Goal: Information Seeking & Learning: Find specific fact

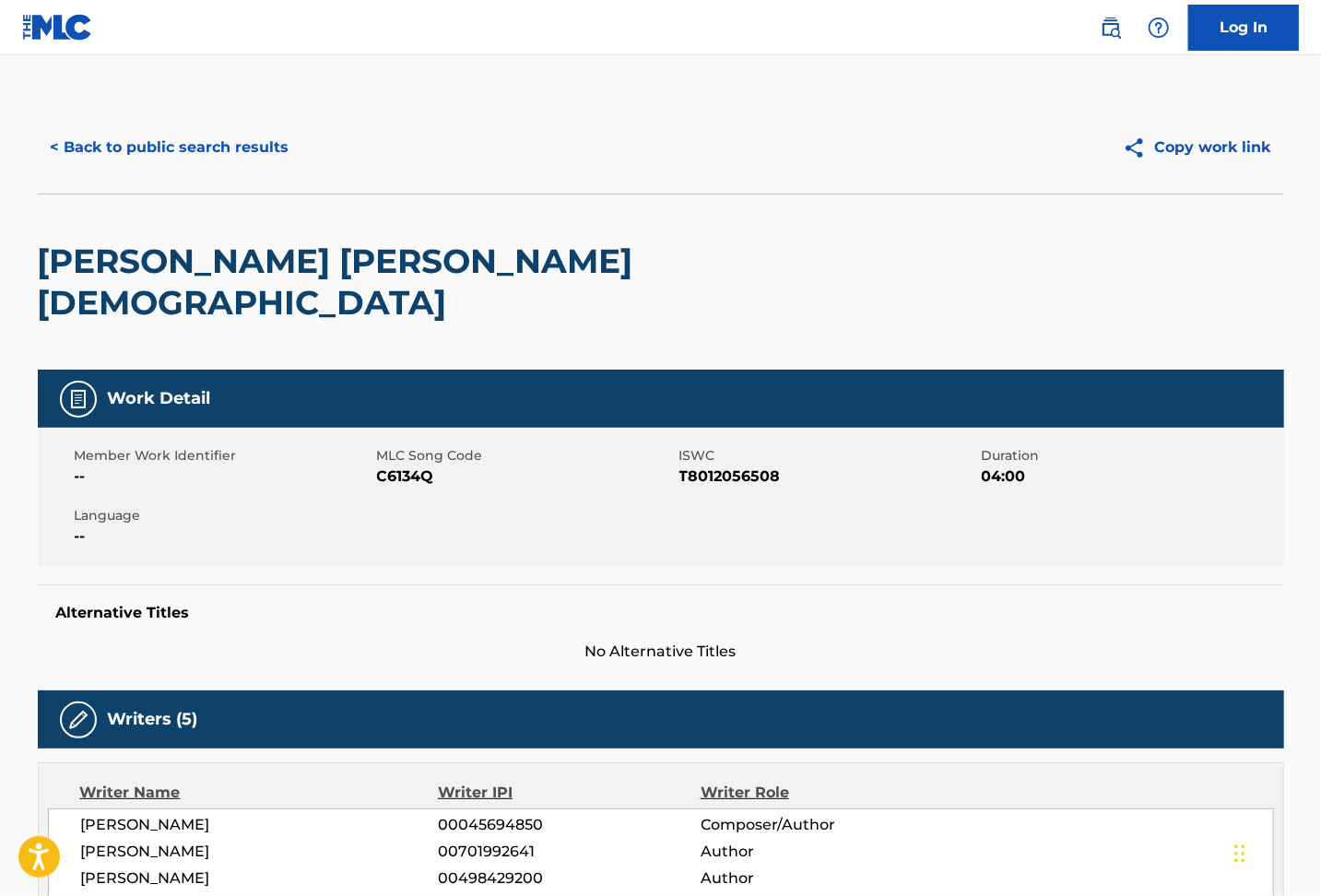
click at [194, 144] on button "< Back to public search results" at bounding box center [170, 147] width 265 height 46
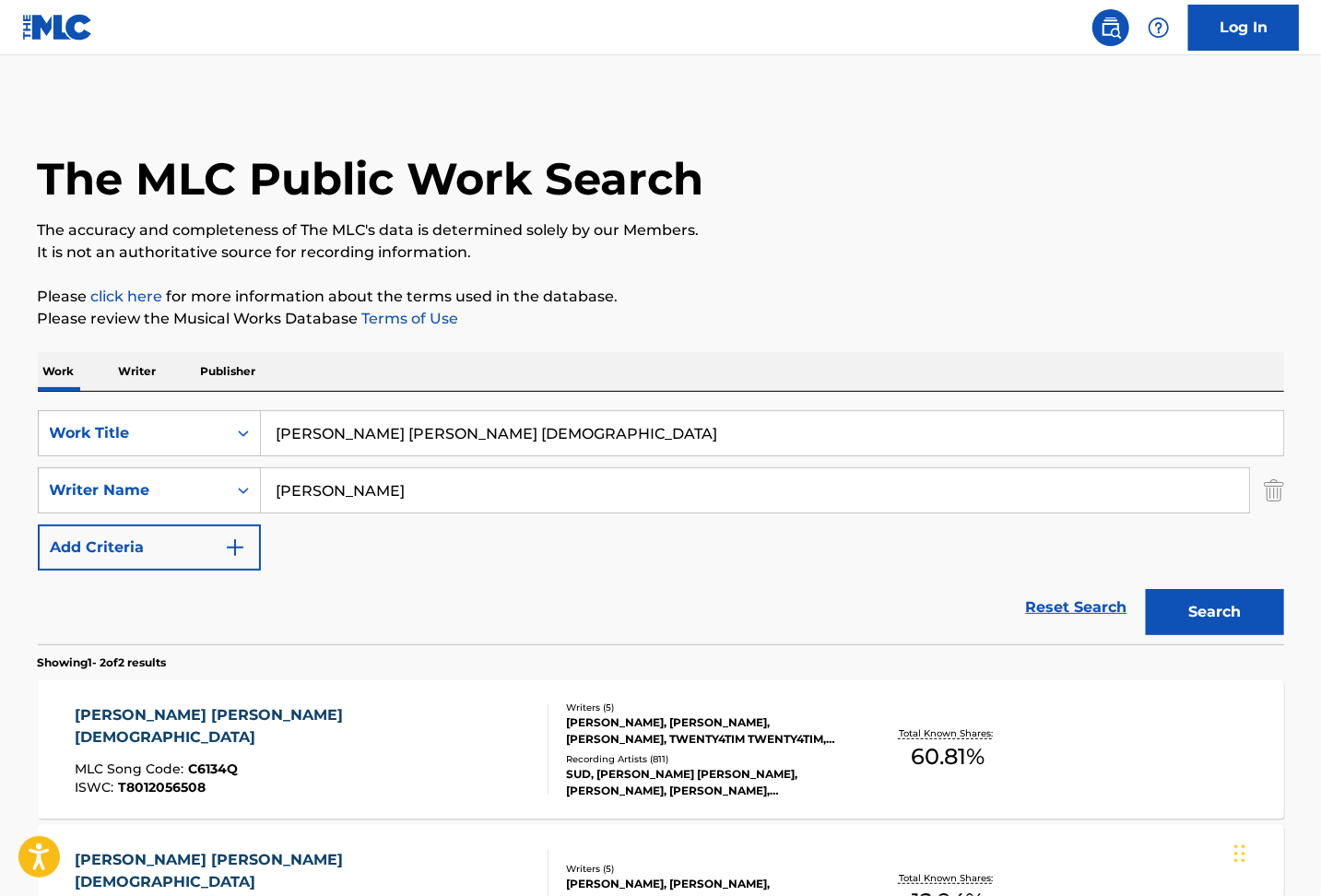
scroll to position [147, 0]
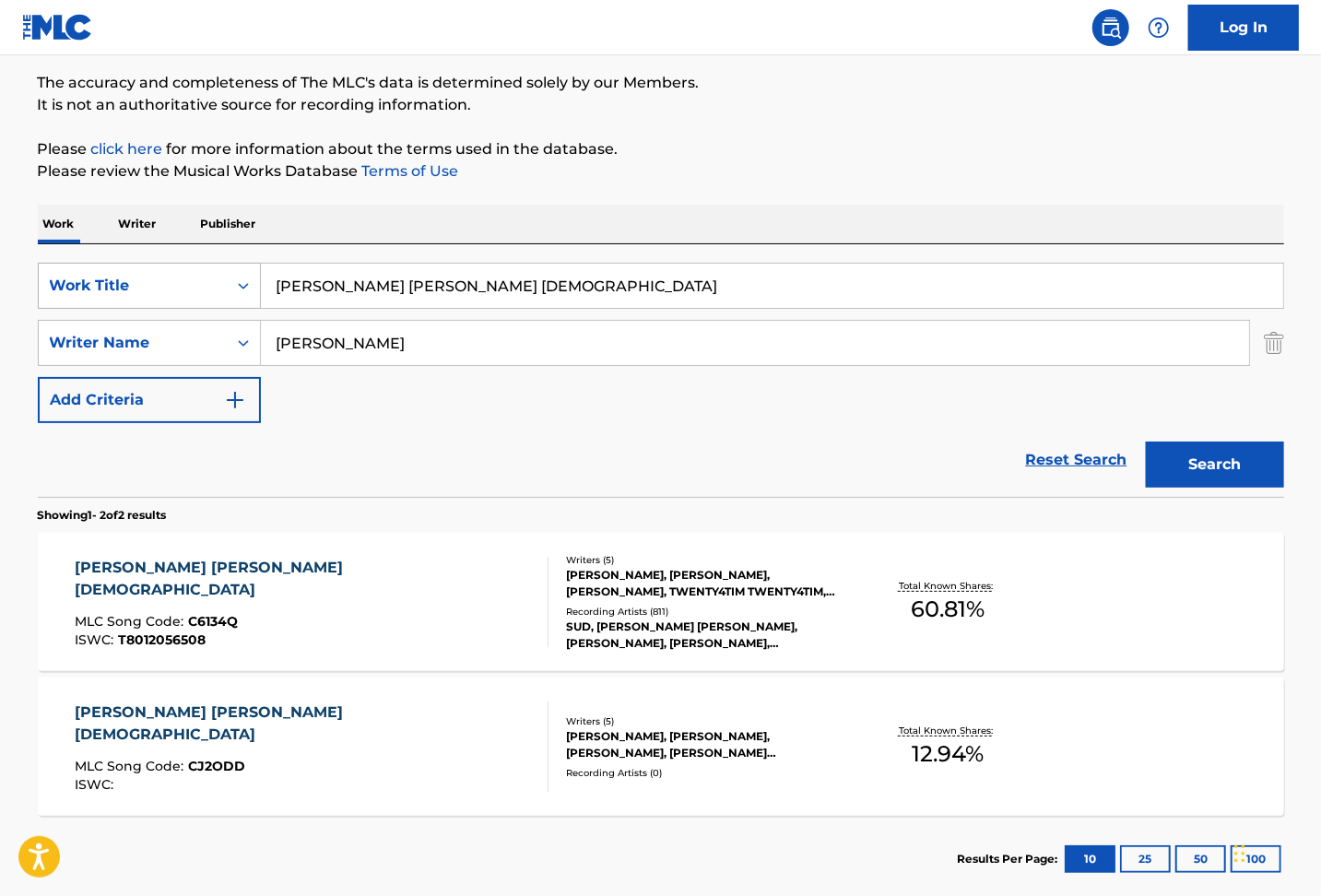
drag, startPoint x: 414, startPoint y: 299, endPoint x: 211, endPoint y: 269, distance: 205.2
click at [219, 274] on div "SearchWithCriteriafe3aa056-aa83-4534-8ae4-30de47f893fc Work Title [PERSON_NAME]…" at bounding box center [661, 286] width 1246 height 46
click at [463, 277] on input "[PERSON_NAME] [PERSON_NAME] [DEMOGRAPHIC_DATA]" at bounding box center [772, 286] width 1022 height 44
paste input "Hard Fought Hallelujah"
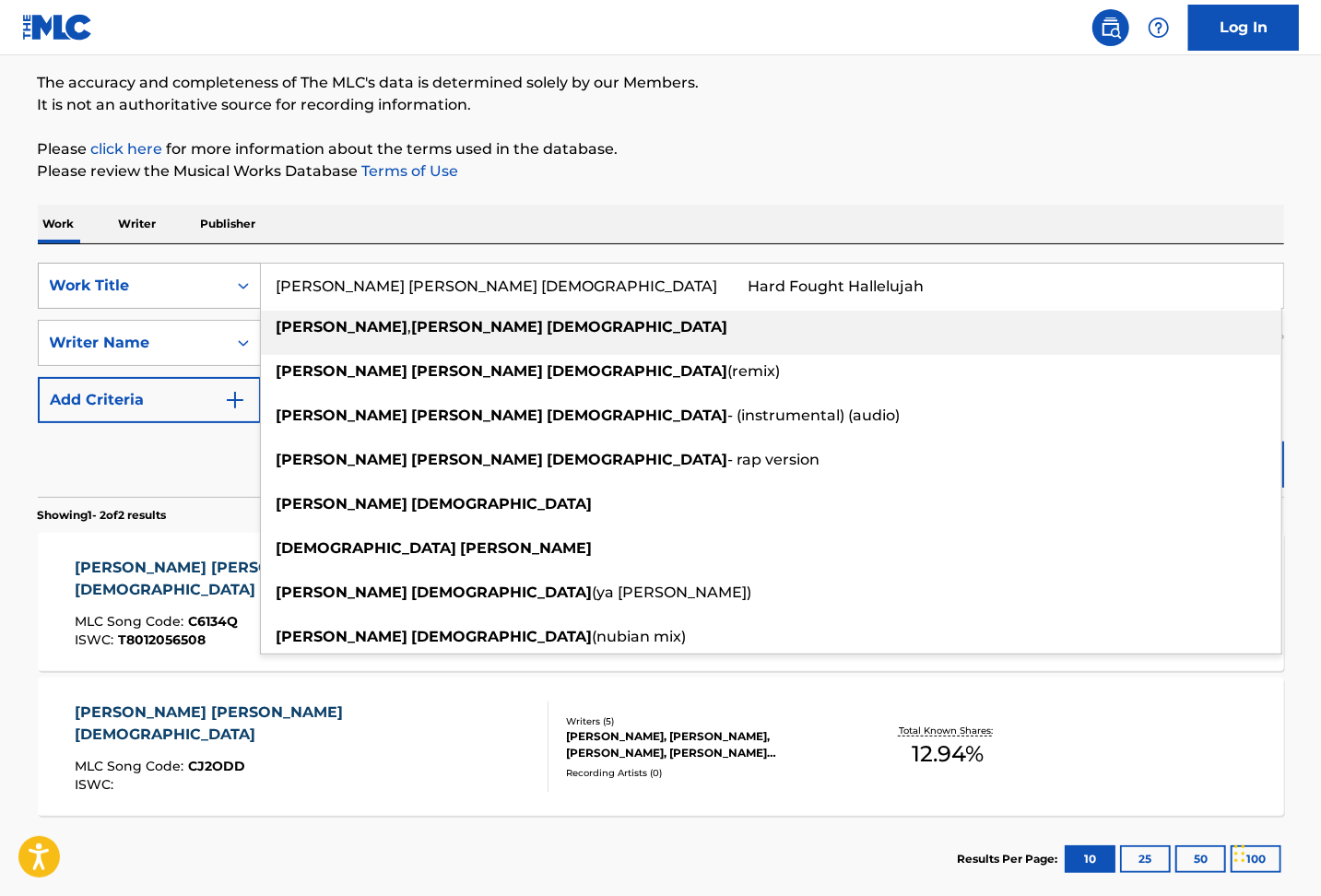
drag, startPoint x: 403, startPoint y: 278, endPoint x: 100, endPoint y: 267, distance: 303.2
click at [100, 267] on div "SearchWithCriteriafe3aa056-aa83-4534-8ae4-30de47f893fc Work Title [PERSON_NAME]…" at bounding box center [661, 286] width 1246 height 46
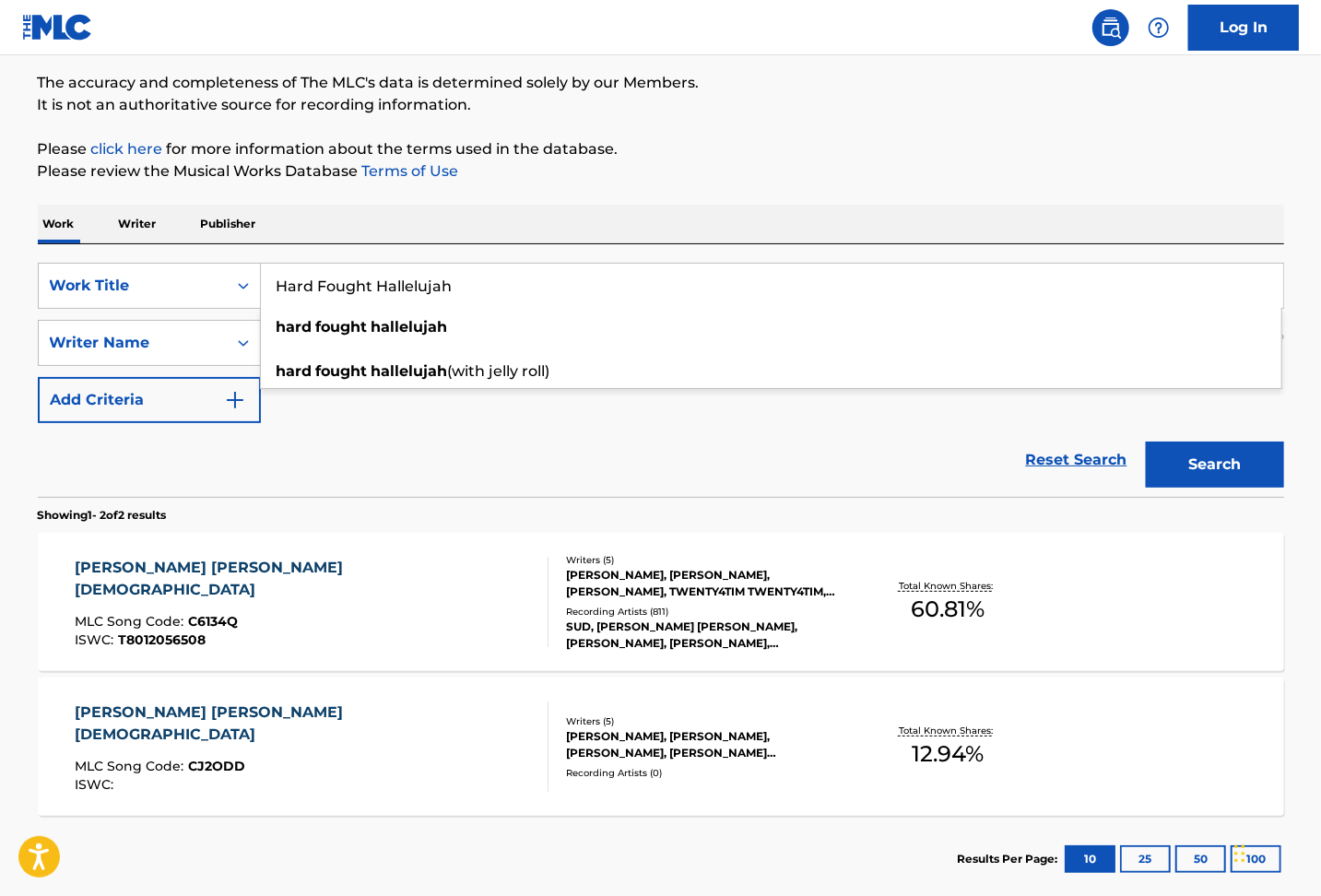
type input "Hard Fought Hallelujah"
click at [505, 441] on div "Reset Search Search" at bounding box center [661, 460] width 1246 height 74
drag, startPoint x: 457, startPoint y: 328, endPoint x: 104, endPoint y: 308, distance: 353.6
click at [104, 308] on div "SearchWithCriteriafe3aa056-aa83-4534-8ae4-30de47f893fc Work Title Hard Fought H…" at bounding box center [661, 343] width 1246 height 160
type input "Hastings"
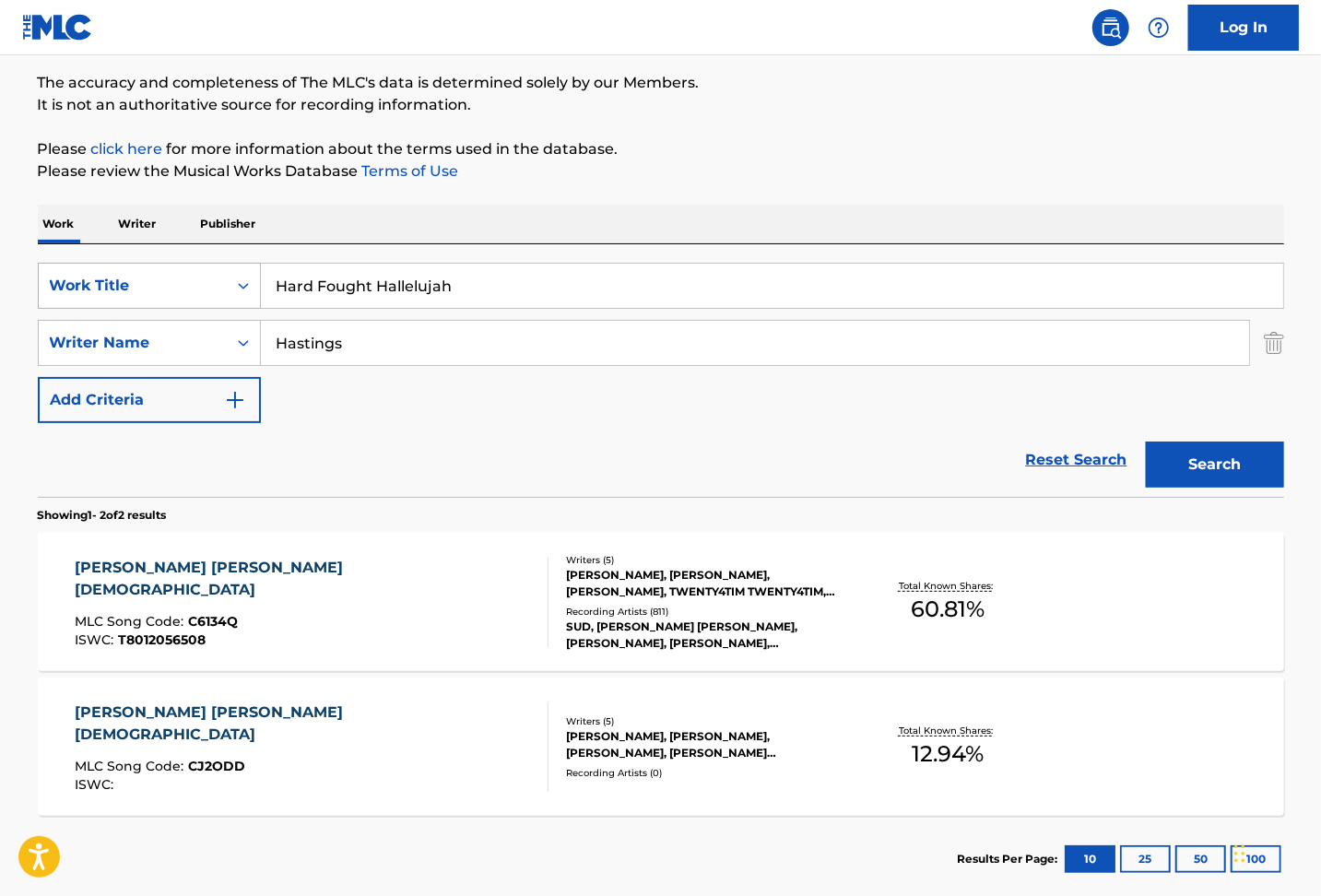
click at [1146, 442] on button "Search" at bounding box center [1215, 465] width 138 height 46
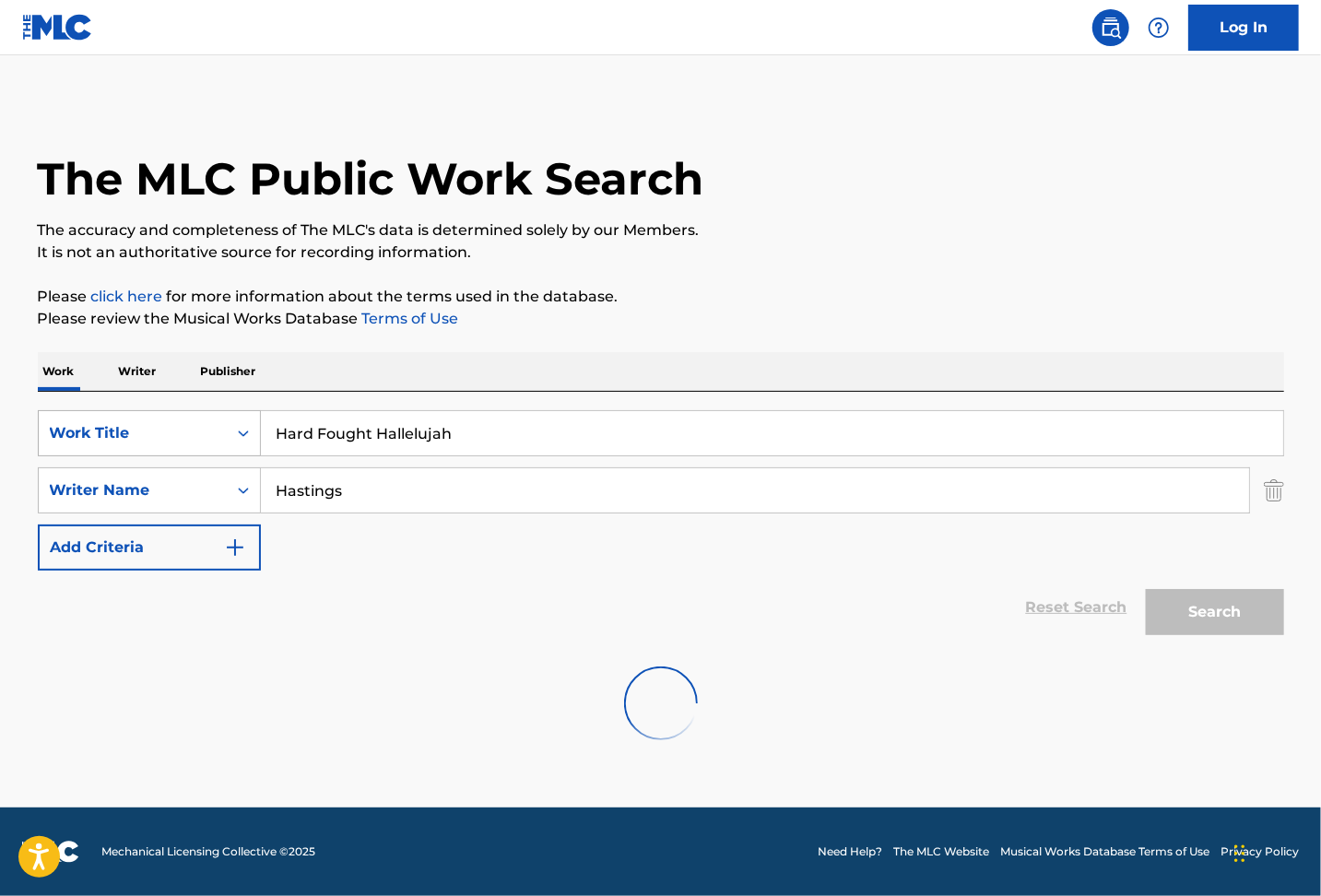
scroll to position [0, 0]
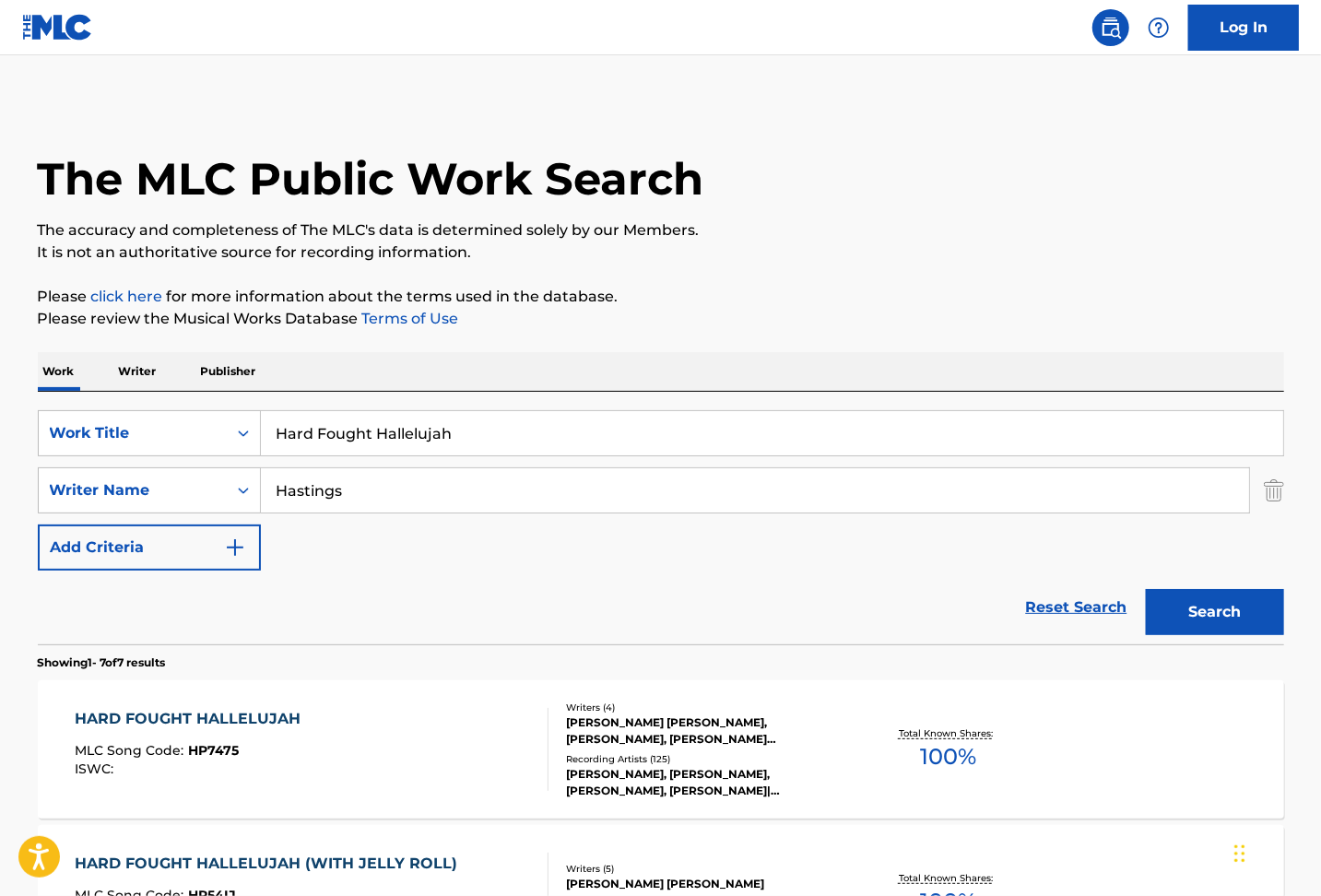
click at [372, 716] on div "HARD FOUGHT HALLELUJAH MLC Song Code : HP7475 ISWC :" at bounding box center [312, 749] width 474 height 83
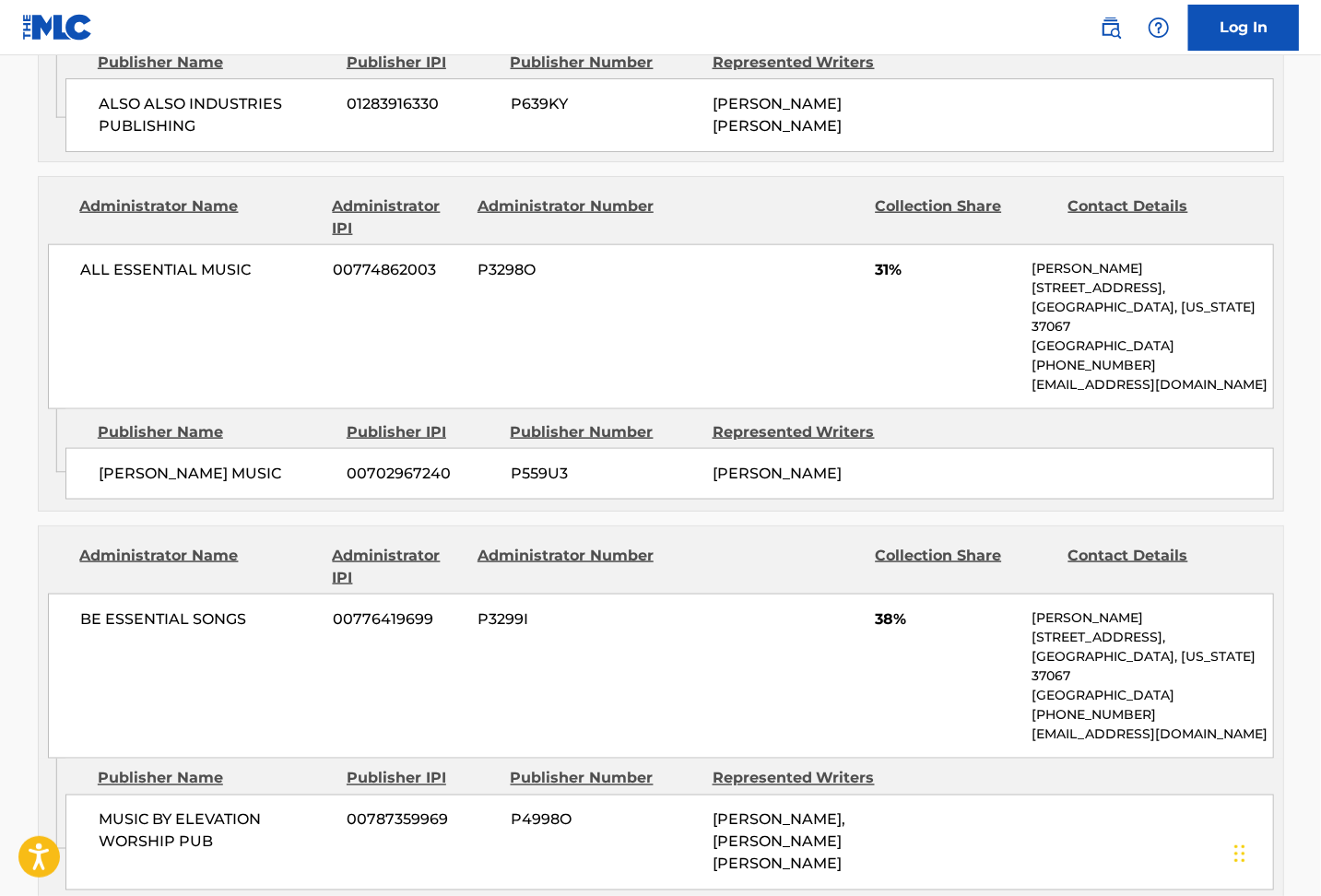
scroll to position [1475, 0]
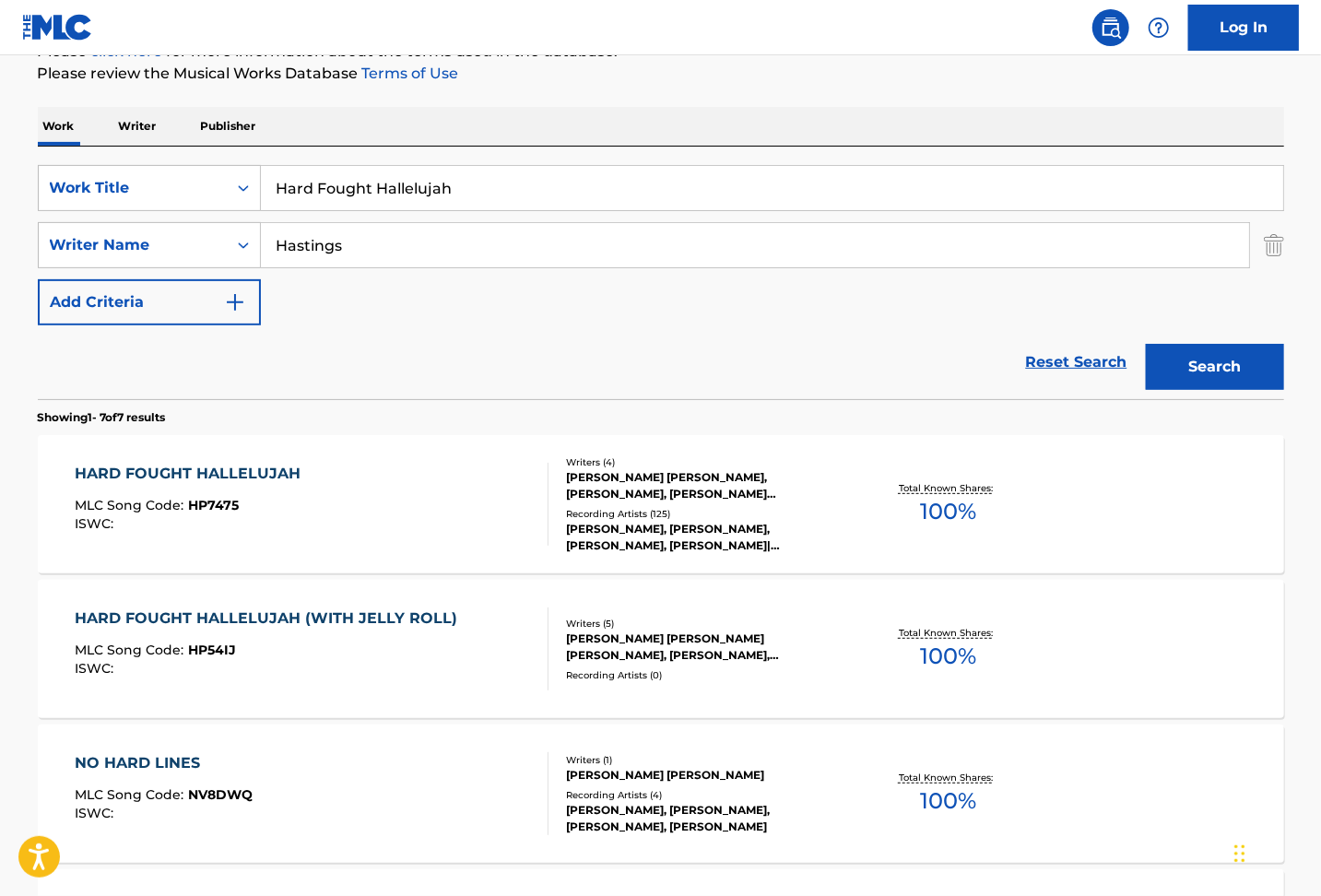
scroll to position [369, 0]
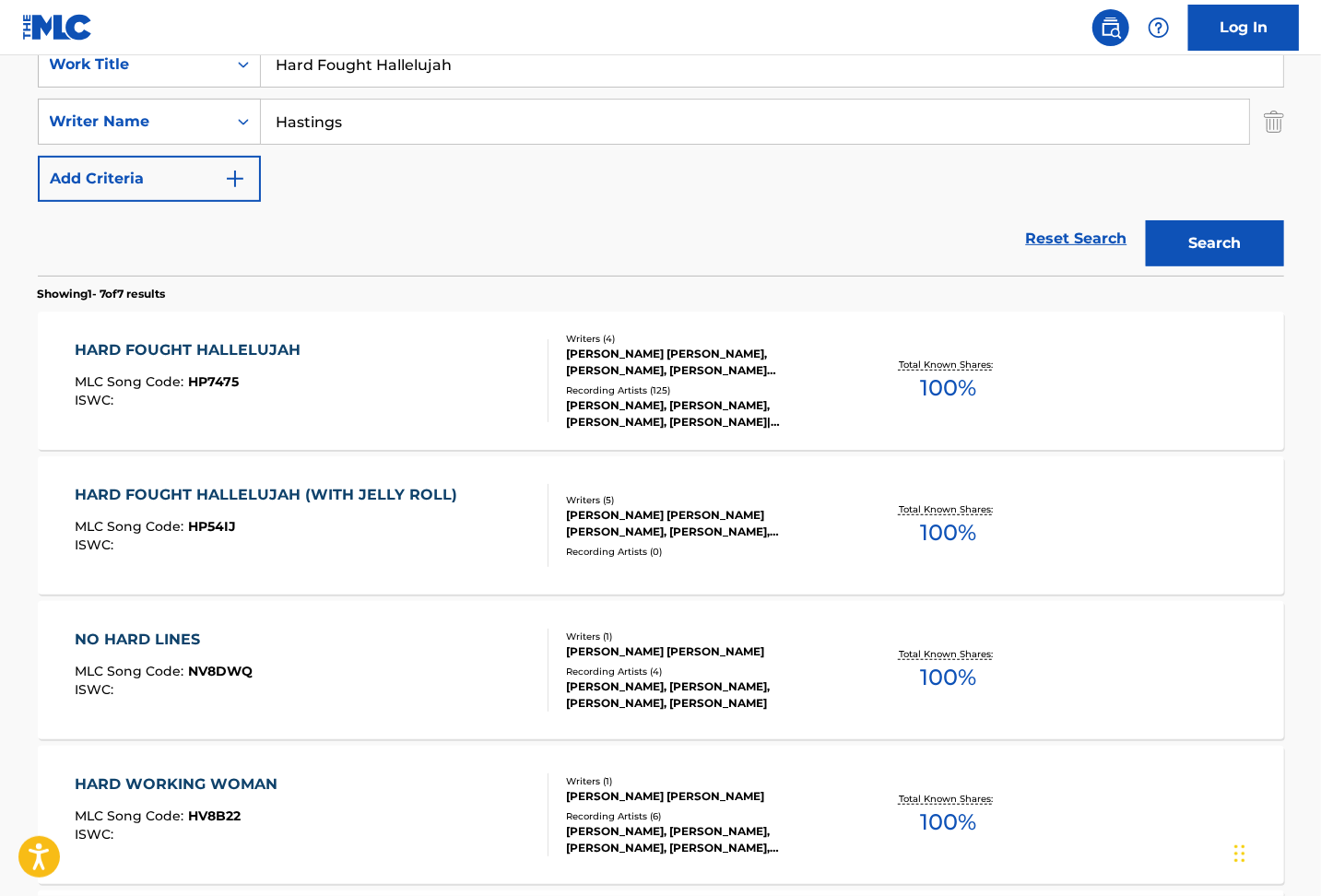
click at [400, 494] on div "HARD FOUGHT HALLELUJAH (WITH JELLY ROLL)" at bounding box center [270, 495] width 392 height 22
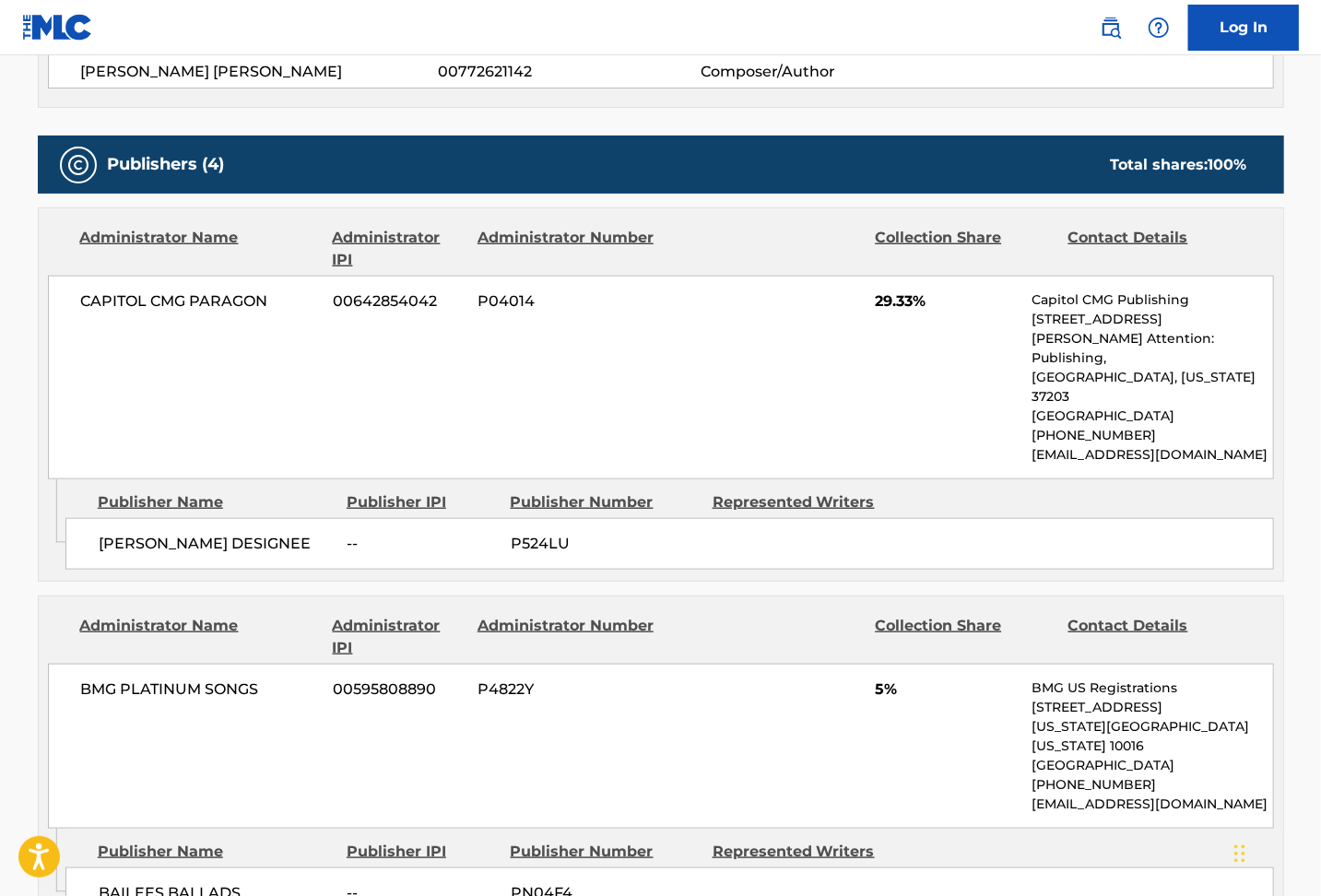
scroll to position [1106, 0]
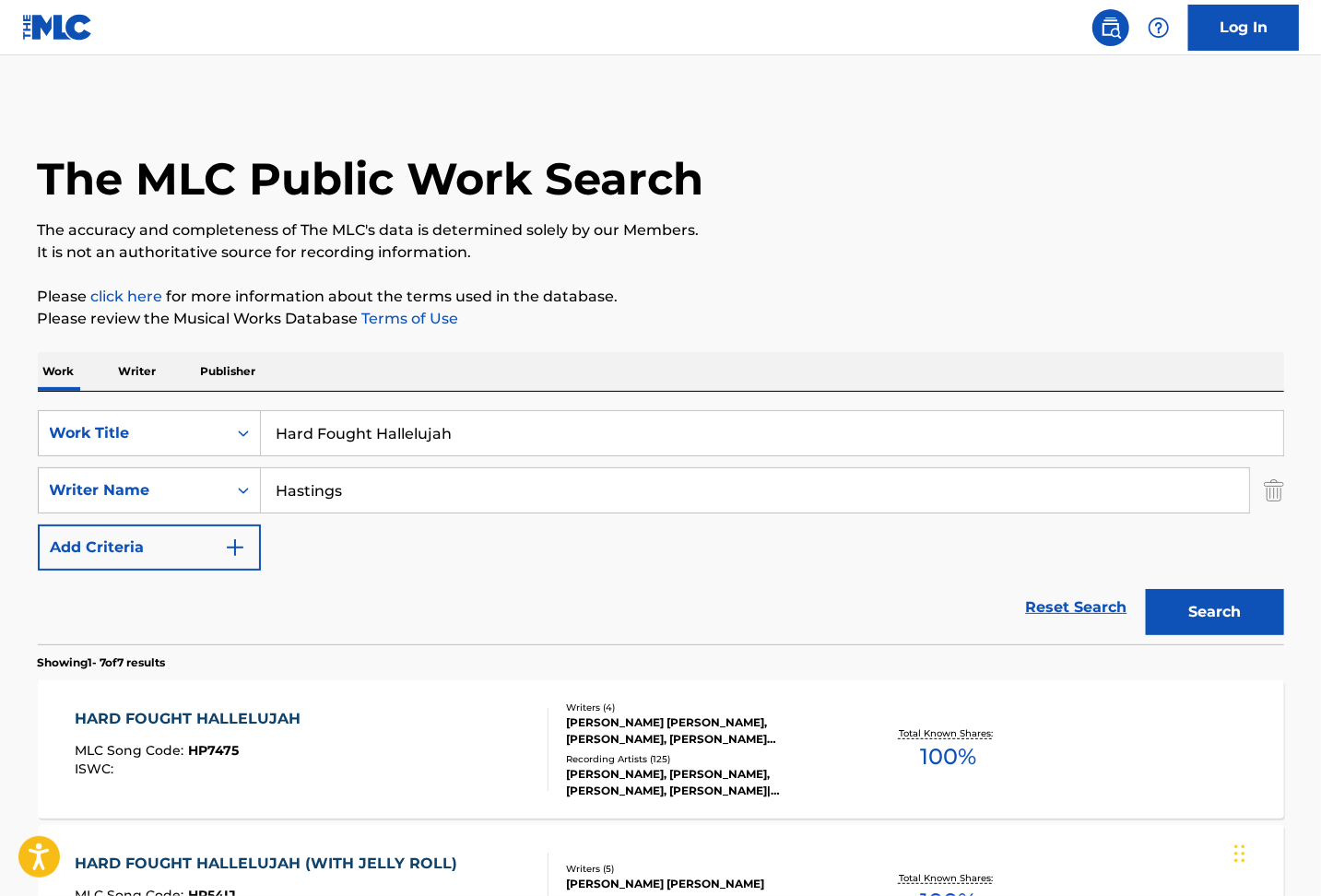
click at [380, 723] on div "HARD FOUGHT HALLELUJAH MLC Song Code : HP7475 ISWC :" at bounding box center [312, 749] width 474 height 83
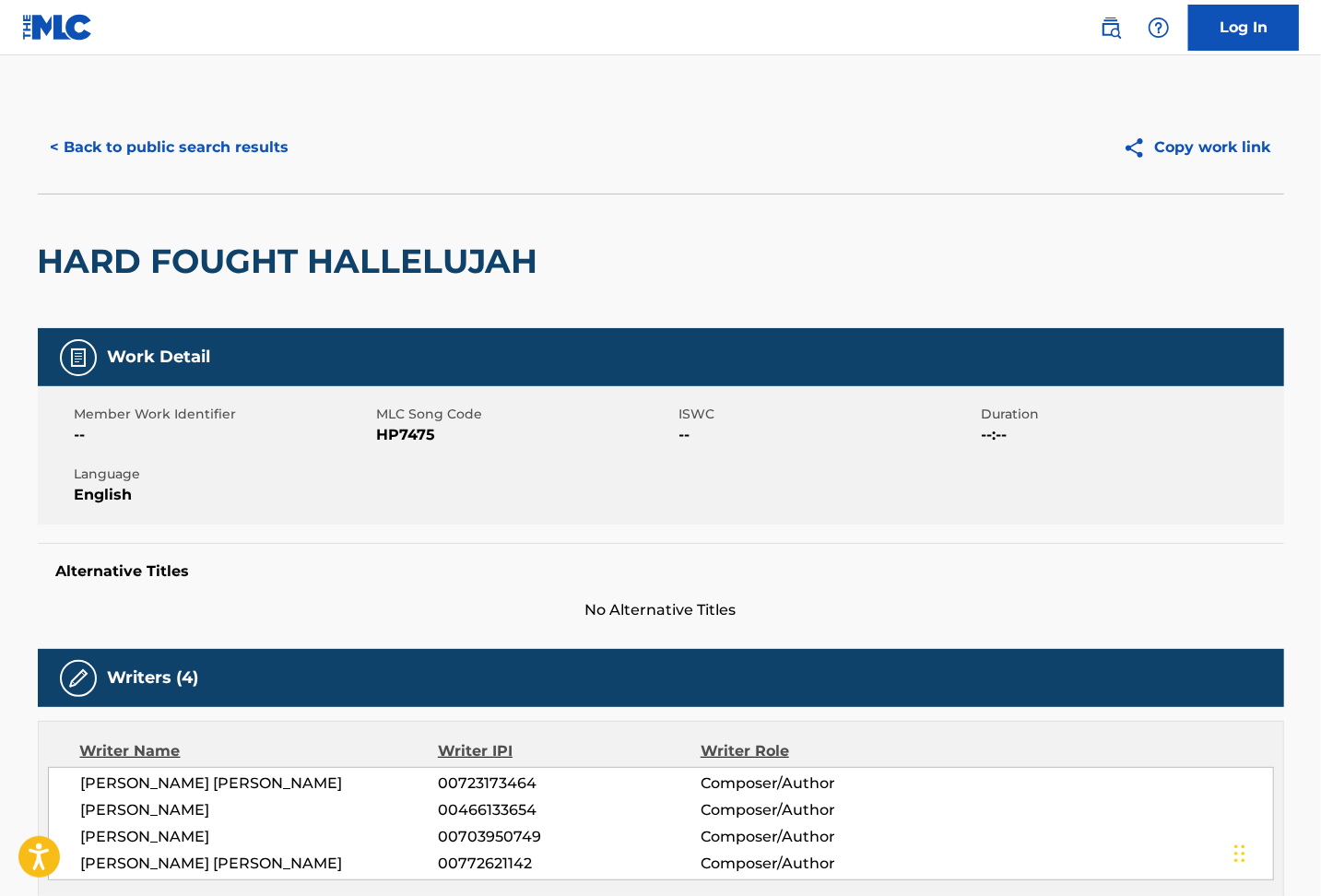
click at [135, 140] on button "< Back to public search results" at bounding box center [170, 147] width 265 height 46
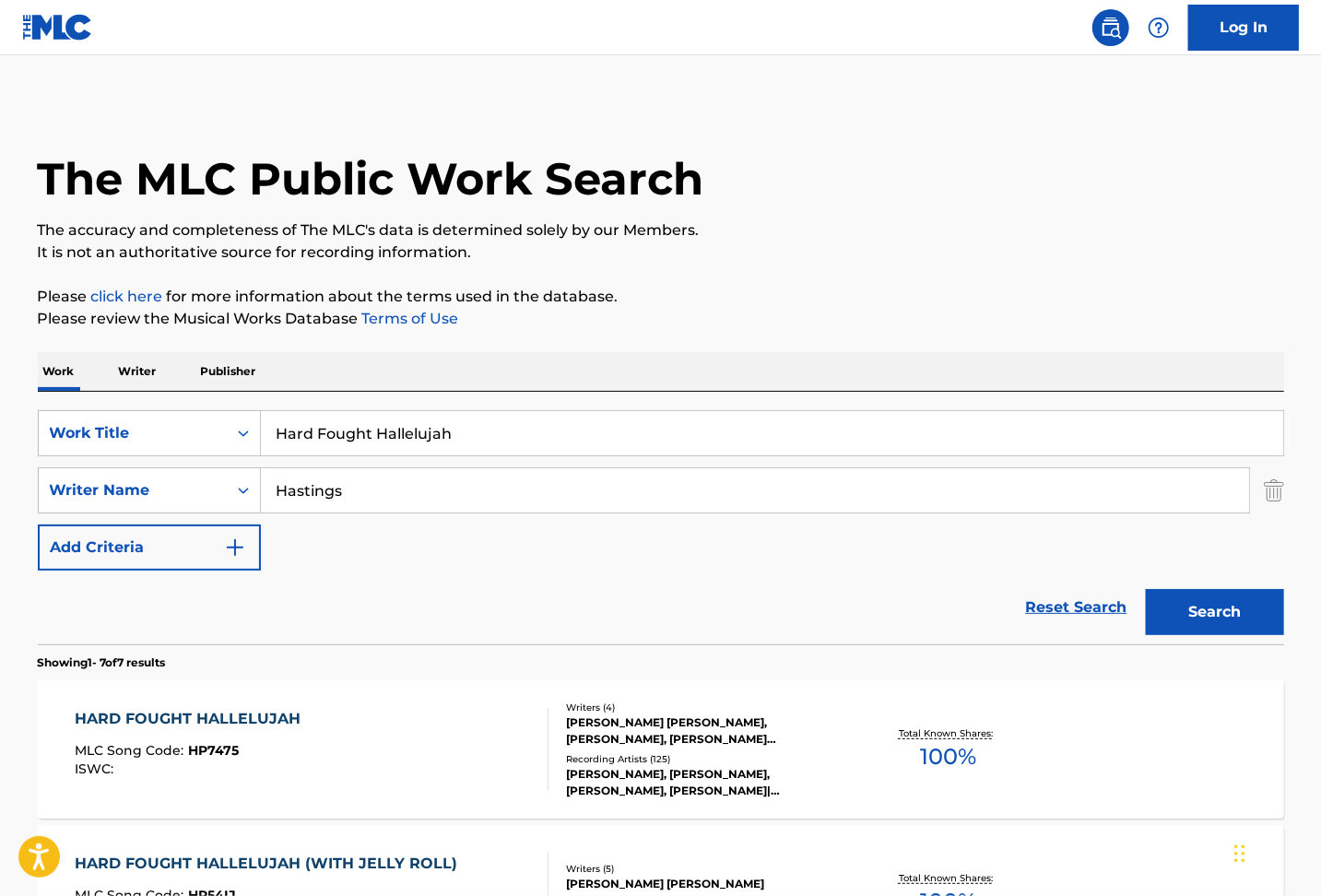
click at [321, 863] on div "HARD FOUGHT HALLELUJAH (WITH JELLY ROLL)" at bounding box center [270, 864] width 392 height 22
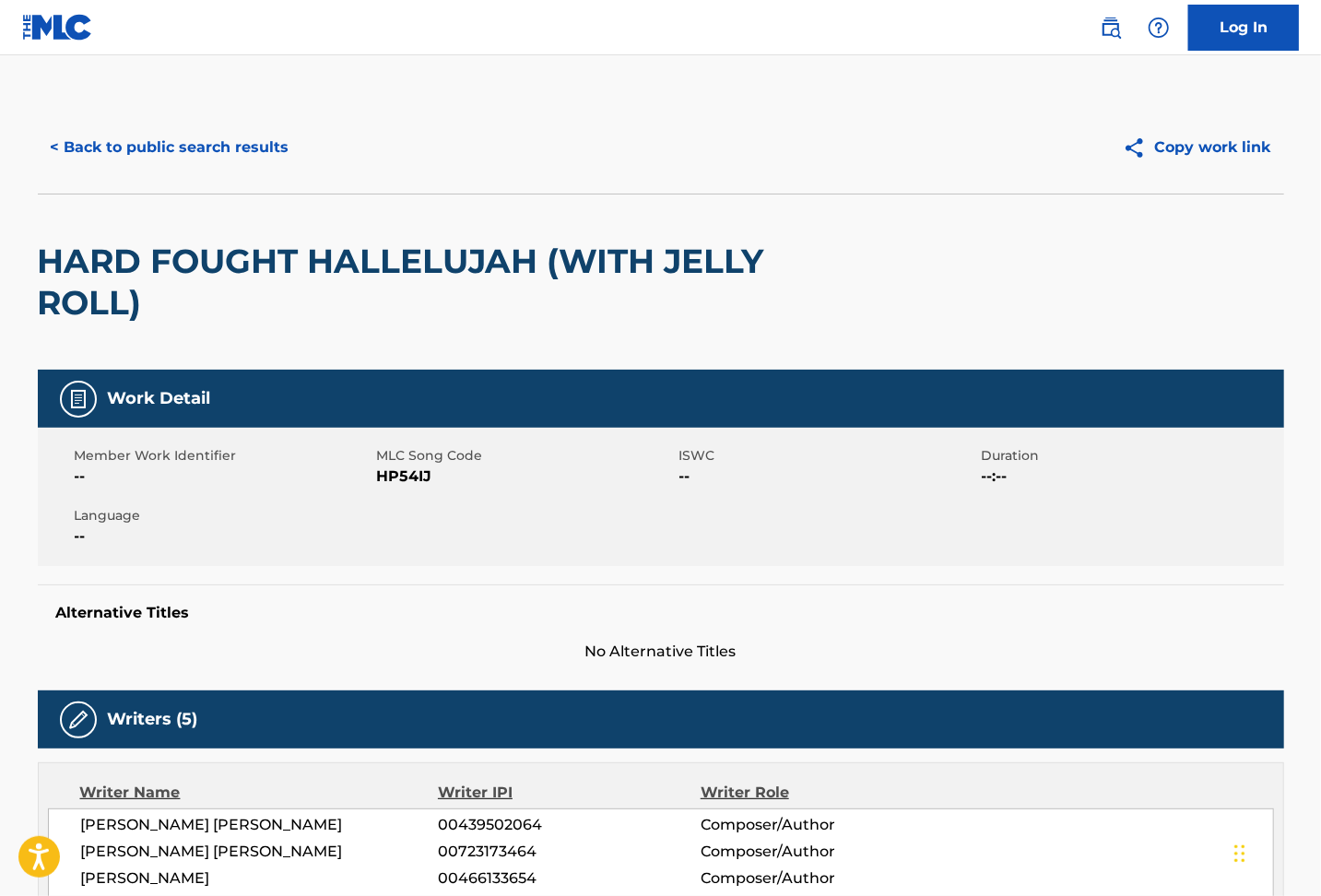
click at [148, 145] on button "< Back to public search results" at bounding box center [170, 147] width 265 height 46
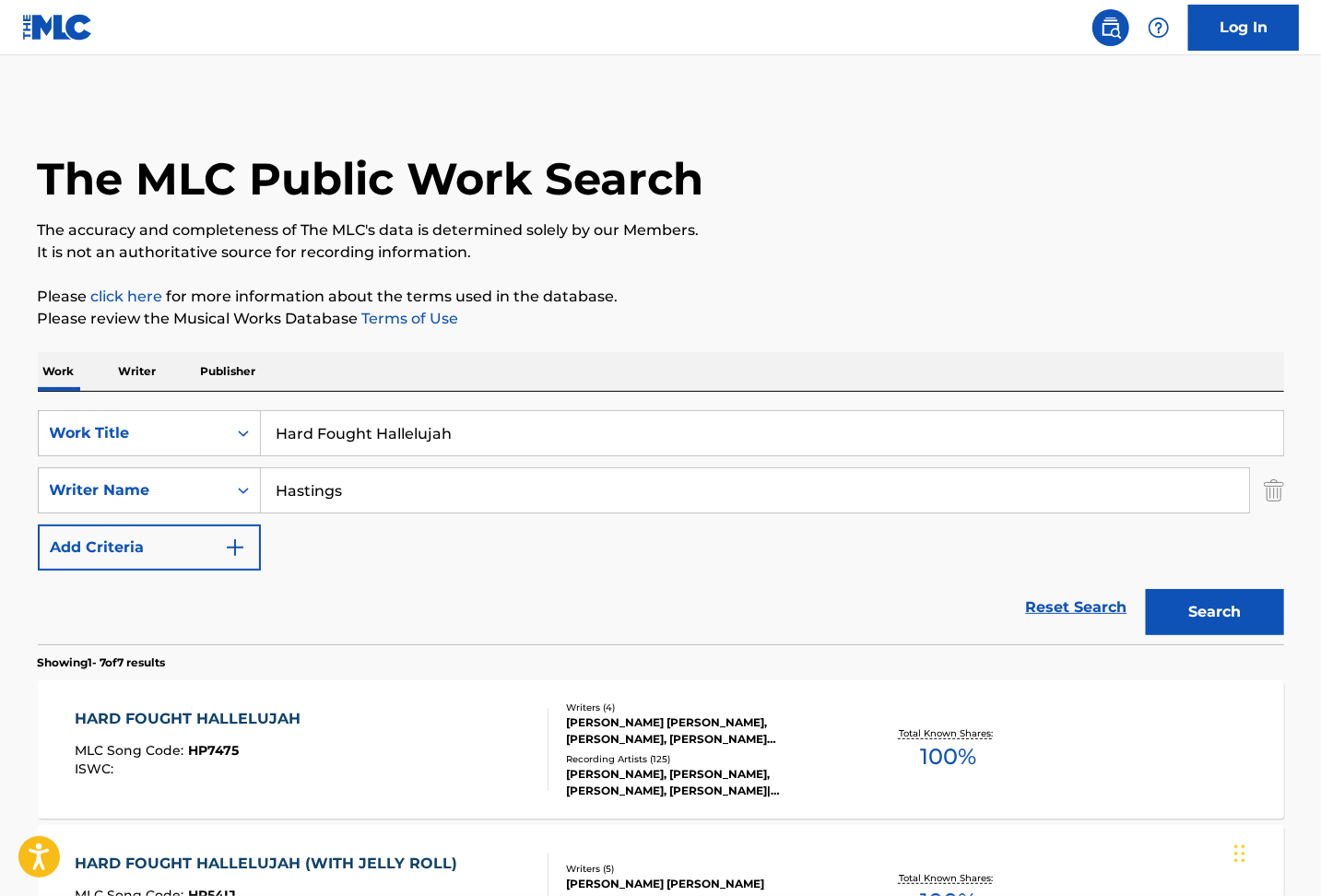
click at [343, 730] on div "HARD FOUGHT HALLELUJAH MLC Song Code : HP7475 ISWC :" at bounding box center [312, 749] width 474 height 83
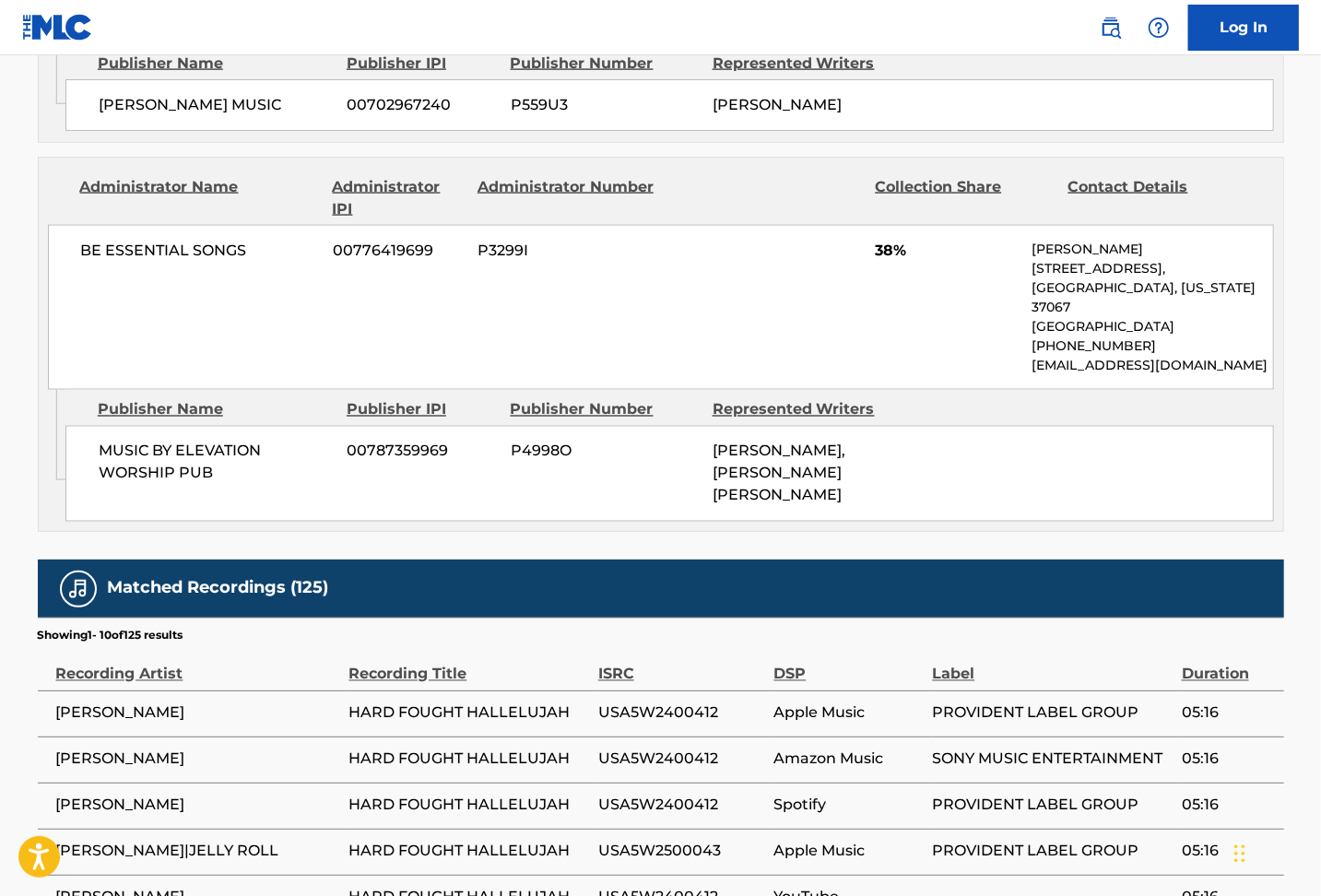
scroll to position [2042, 0]
